Goal: Complete application form

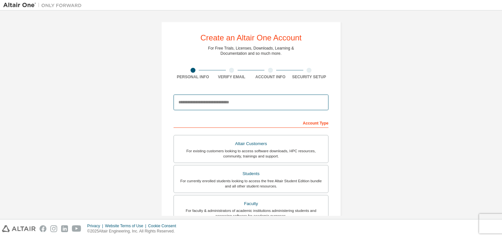
click at [304, 102] on input "email" at bounding box center [250, 103] width 155 height 16
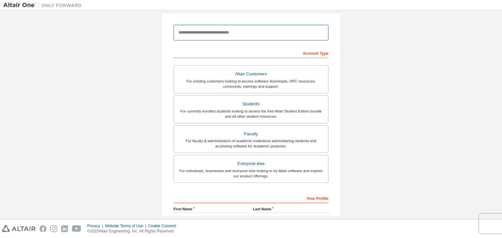
scroll to position [71, 0]
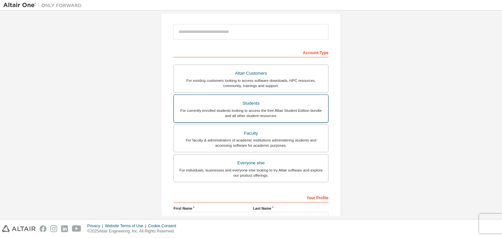
click at [306, 112] on div "For currently enrolled students looking to access the free Altair Student Editi…" at bounding box center [251, 113] width 146 height 10
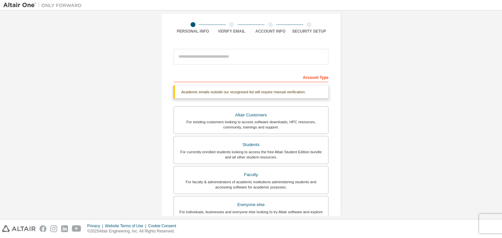
scroll to position [45, 0]
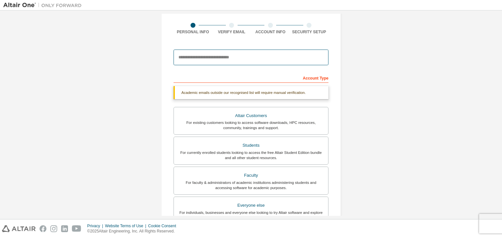
click at [285, 54] on input "email" at bounding box center [250, 58] width 155 height 16
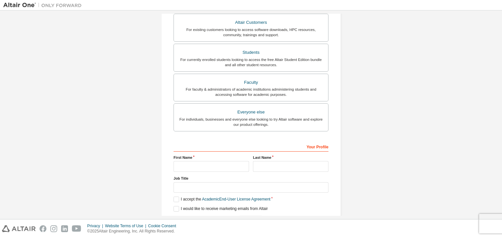
scroll to position [142, 0]
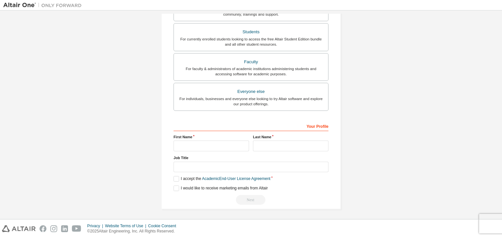
type input "**********"
click at [225, 147] on input "text" at bounding box center [210, 146] width 75 height 11
type input "**********"
click at [285, 144] on input "text" at bounding box center [290, 146] width 75 height 11
type input "*"
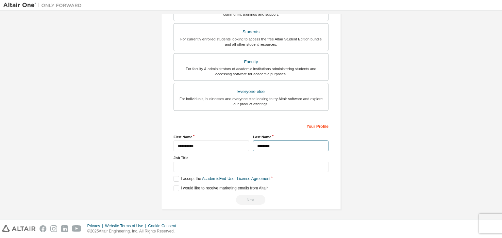
type input "********"
click at [256, 170] on input "text" at bounding box center [250, 167] width 155 height 11
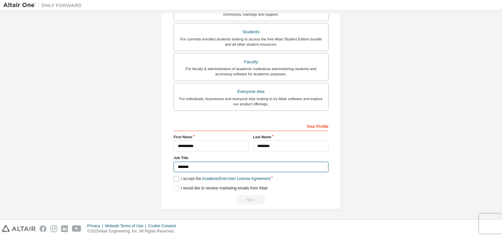
type input "*******"
click at [176, 176] on label "I accept the Academic End-User License Agreement" at bounding box center [221, 179] width 97 height 6
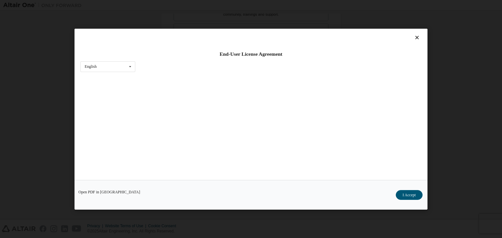
click at [438, 50] on div "End-User License Agreement English English Open PDF in [GEOGRAPHIC_DATA] I Acce…" at bounding box center [251, 119] width 502 height 238
click at [409, 193] on button "I Accept" at bounding box center [409, 195] width 27 height 10
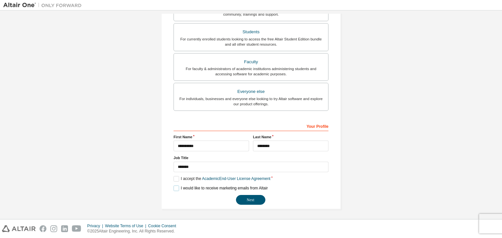
click at [175, 188] on label "I would like to receive marketing emails from Altair" at bounding box center [220, 189] width 94 height 6
click at [258, 199] on button "Next" at bounding box center [250, 200] width 29 height 10
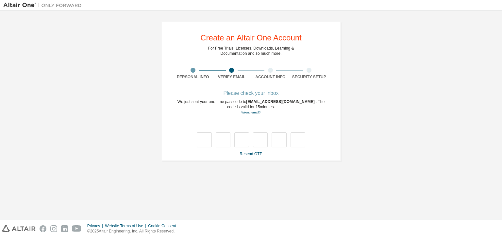
scroll to position [0, 0]
type input "*"
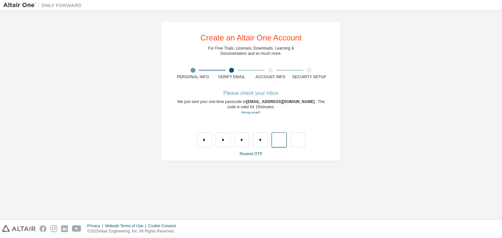
type input "*"
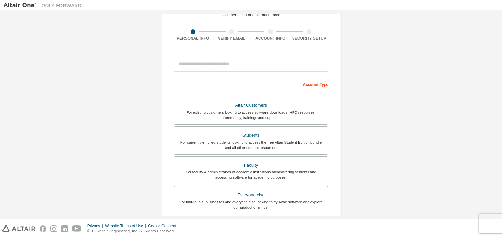
scroll to position [31, 0]
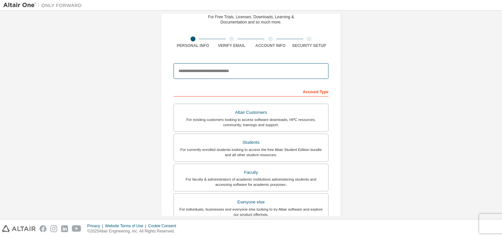
click at [214, 67] on input "email" at bounding box center [250, 71] width 155 height 16
type input "**********"
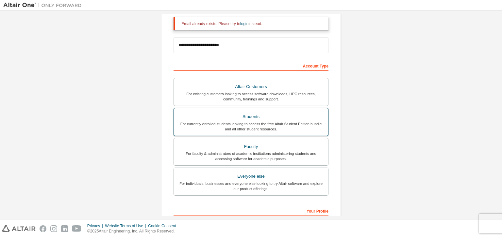
click at [305, 127] on div "For currently enrolled students looking to access the free Altair Student Editi…" at bounding box center [251, 127] width 146 height 10
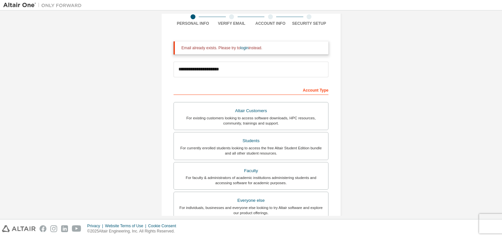
scroll to position [53, 0]
click at [240, 48] on link "login" at bounding box center [244, 48] width 8 height 5
